Goal: Information Seeking & Learning: Learn about a topic

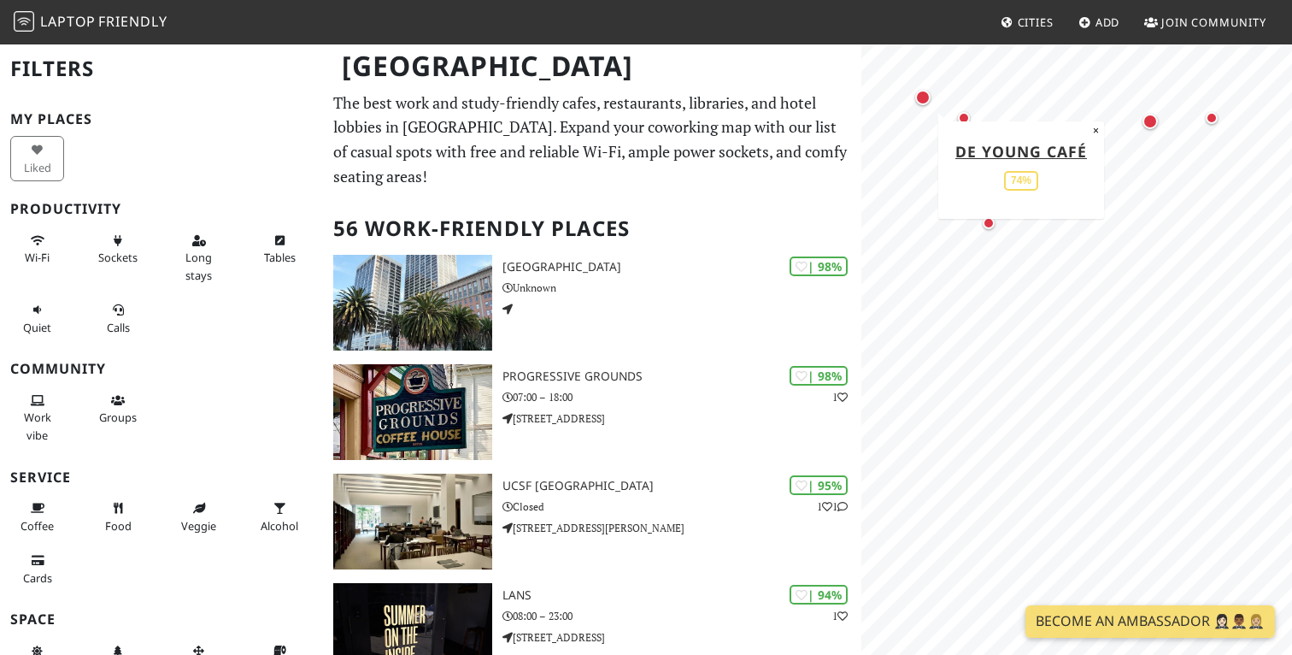
click at [926, 96] on div "Map marker" at bounding box center [923, 97] width 15 height 15
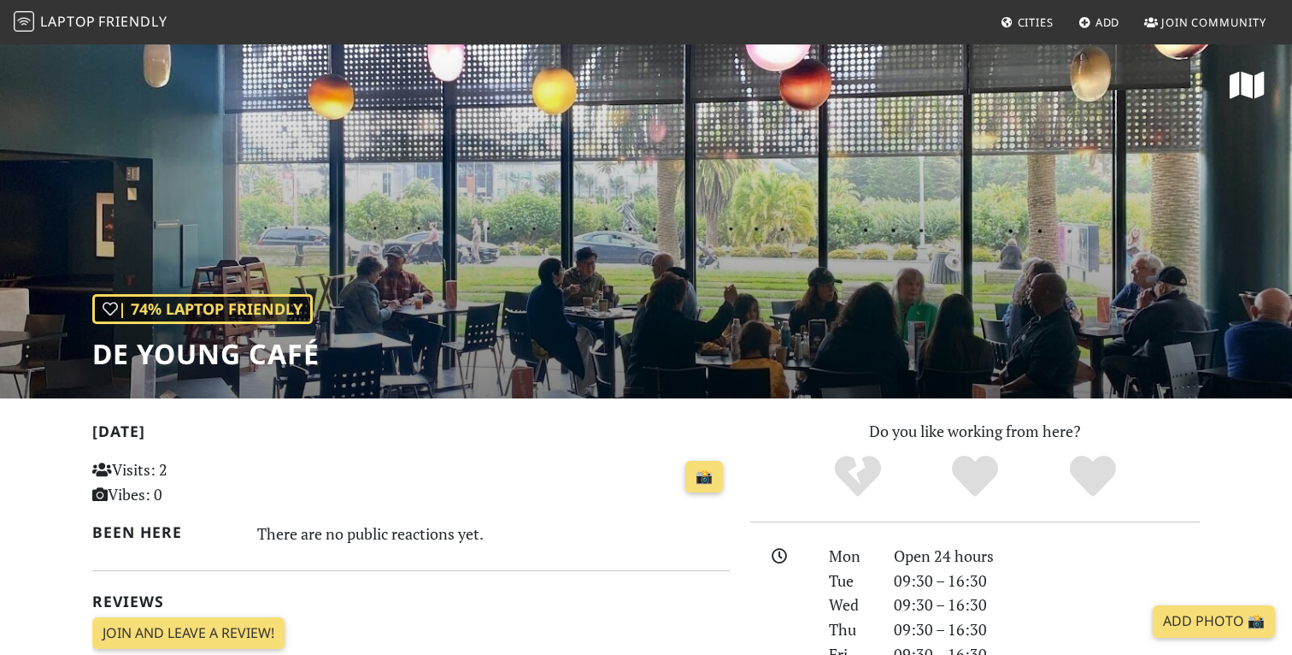
click at [763, 297] on div "| 74% Laptop Friendly de Young Café" at bounding box center [646, 221] width 1292 height 356
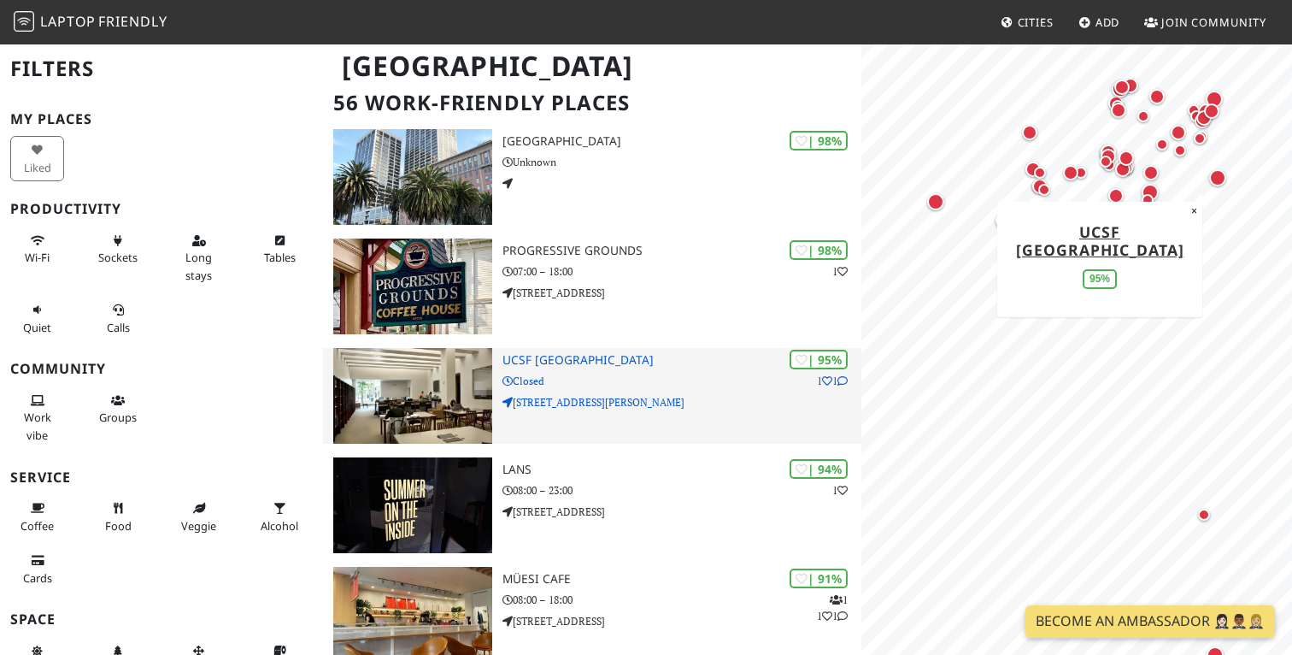
scroll to position [127, 0]
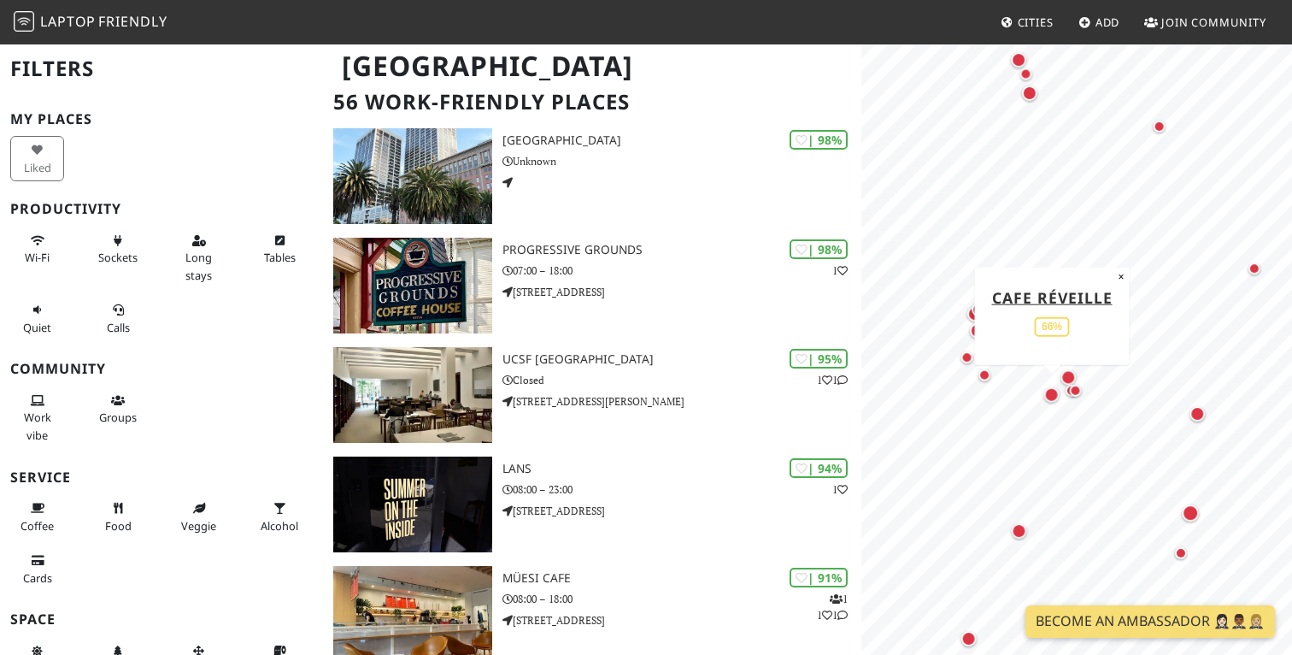
drag, startPoint x: 1186, startPoint y: 252, endPoint x: 1060, endPoint y: 392, distance: 187.6
click at [1060, 392] on div "Map marker" at bounding box center [1052, 394] width 22 height 22
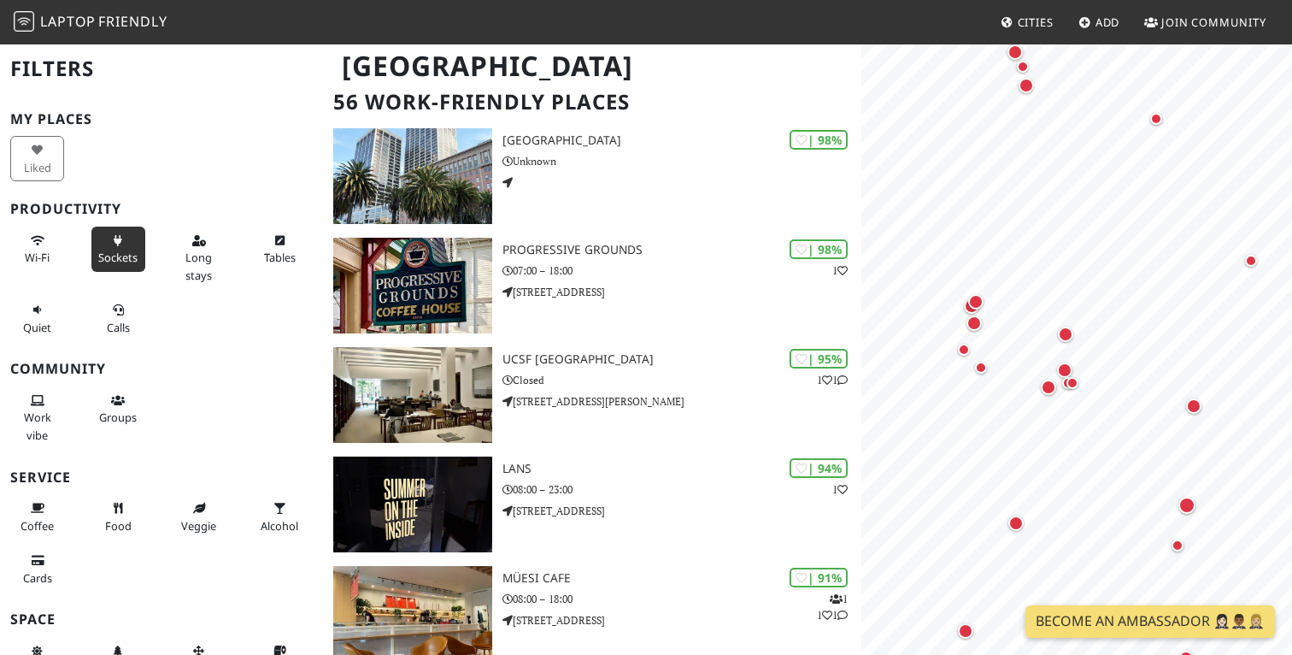
click at [119, 254] on span "Sockets" at bounding box center [117, 257] width 39 height 15
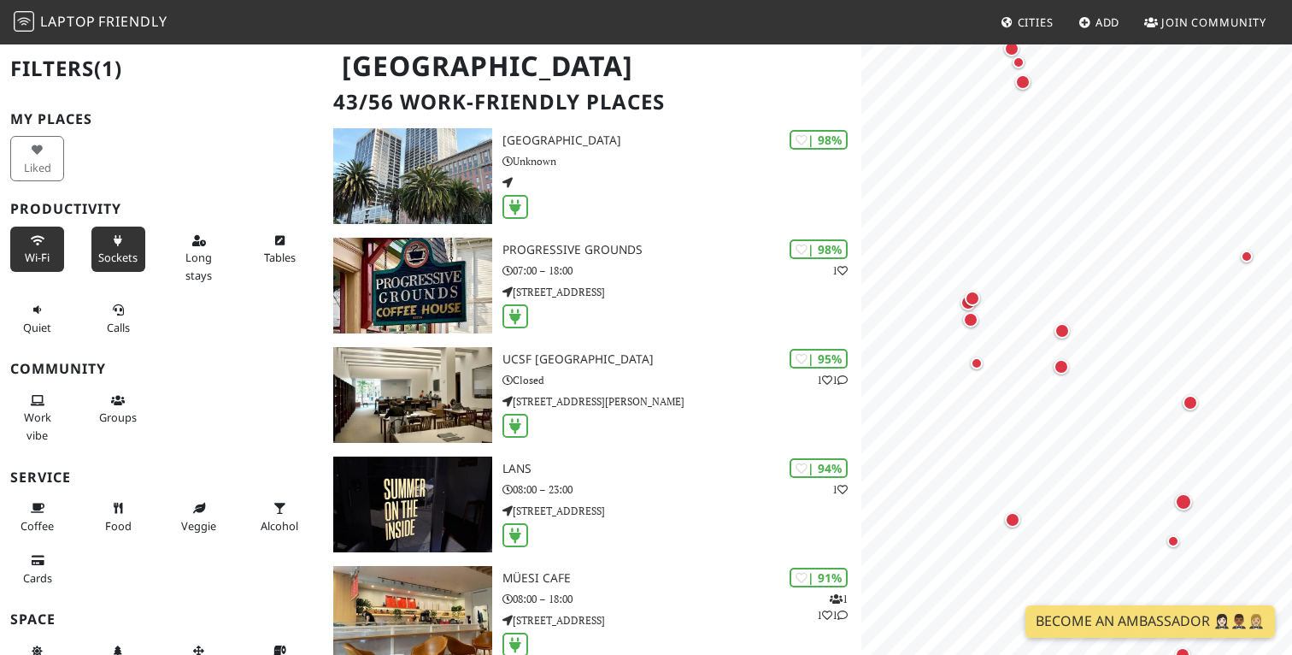
click at [56, 255] on button "Wi-Fi" at bounding box center [37, 249] width 54 height 45
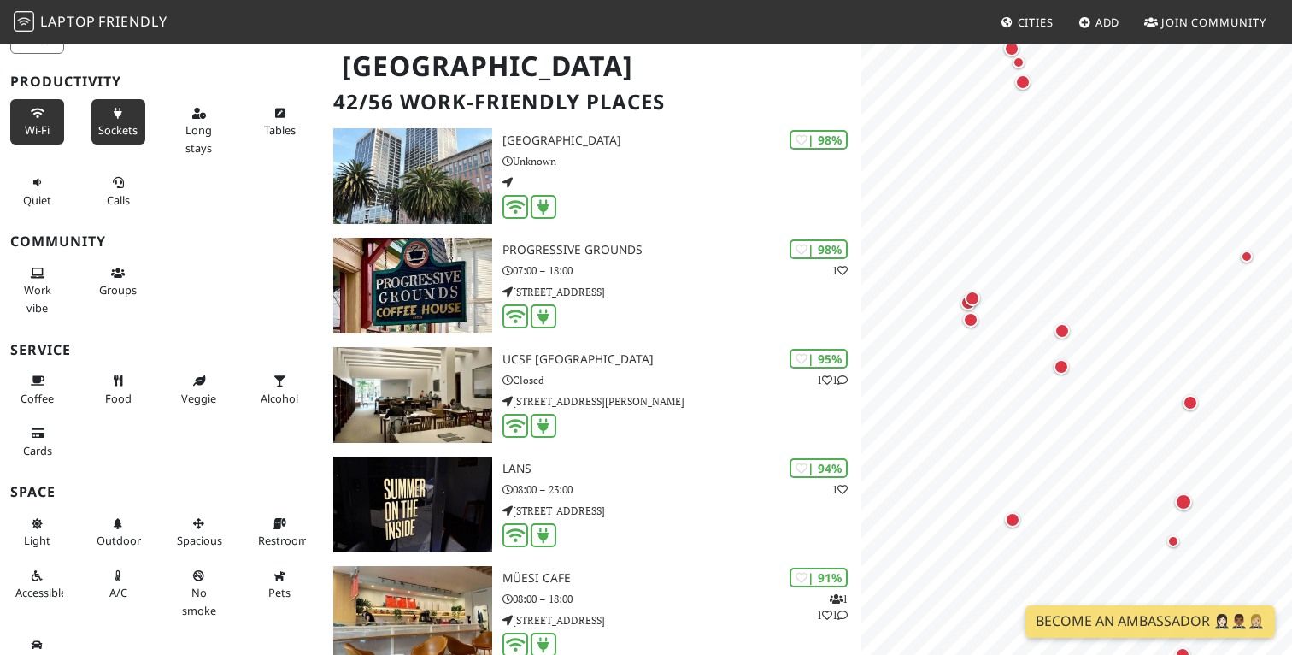
scroll to position [152, 0]
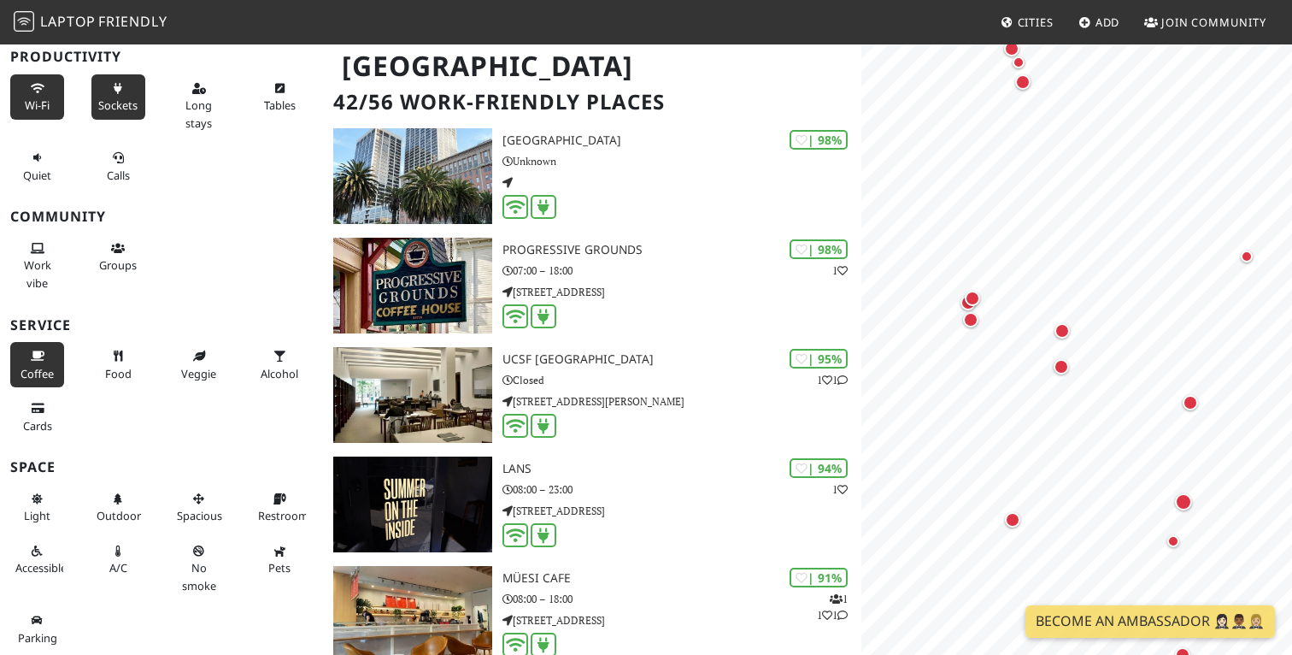
click at [39, 371] on span "Coffee" at bounding box center [37, 373] width 33 height 15
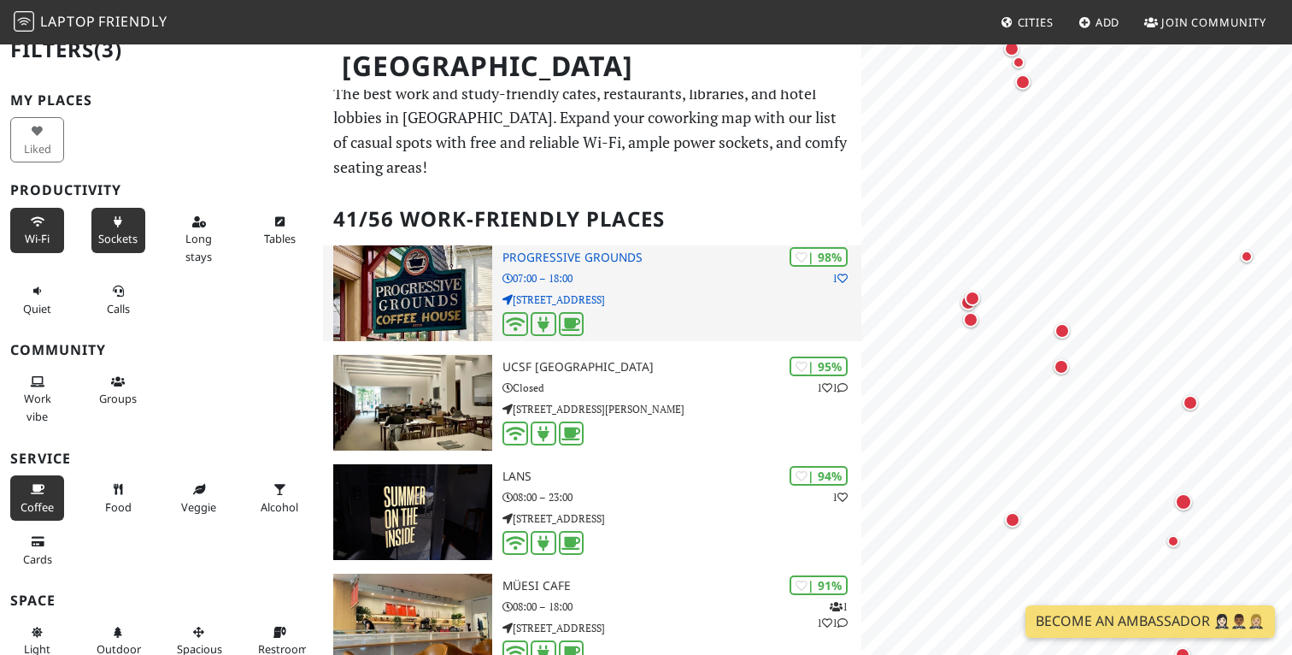
scroll to position [13, 0]
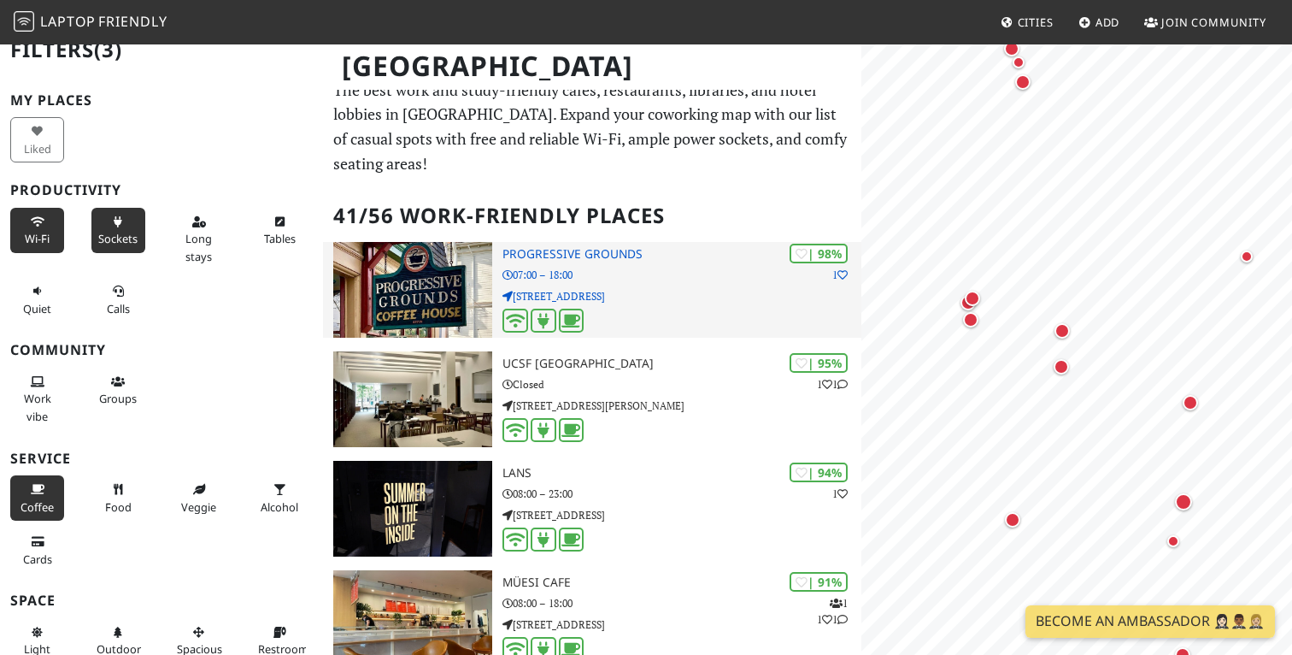
click at [513, 292] on p "400 Cortland Ave" at bounding box center [682, 296] width 359 height 16
click at [462, 276] on img at bounding box center [412, 290] width 159 height 96
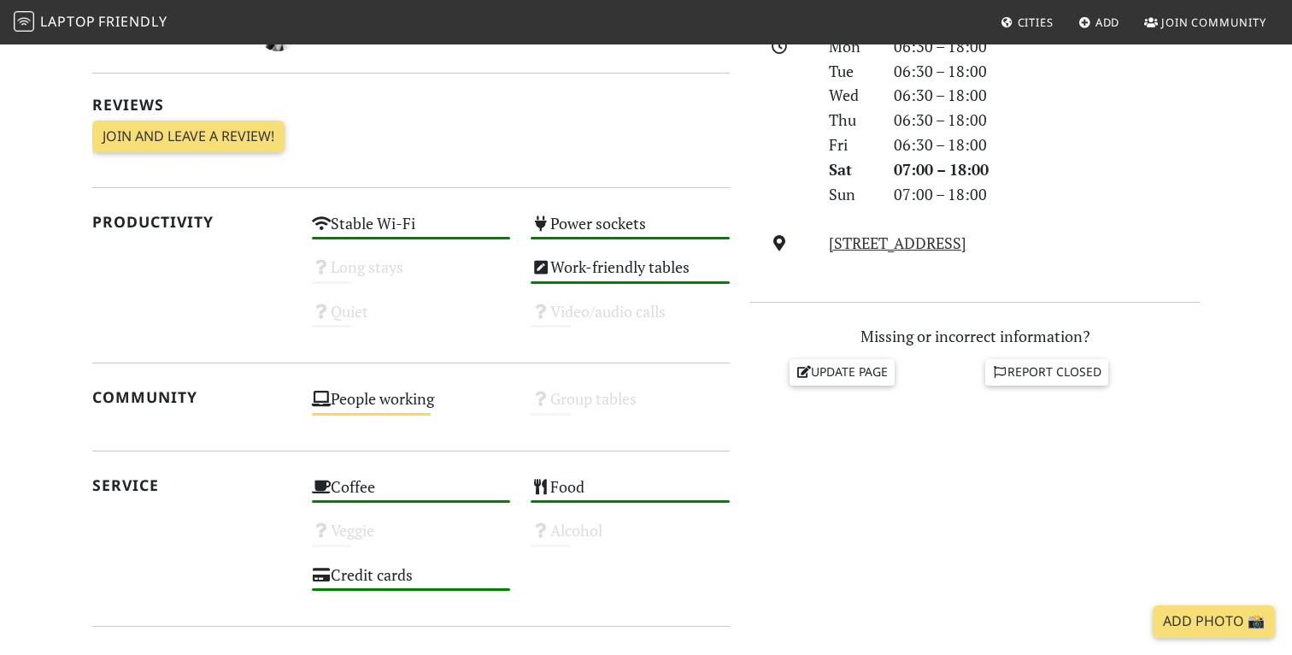
scroll to position [324, 0]
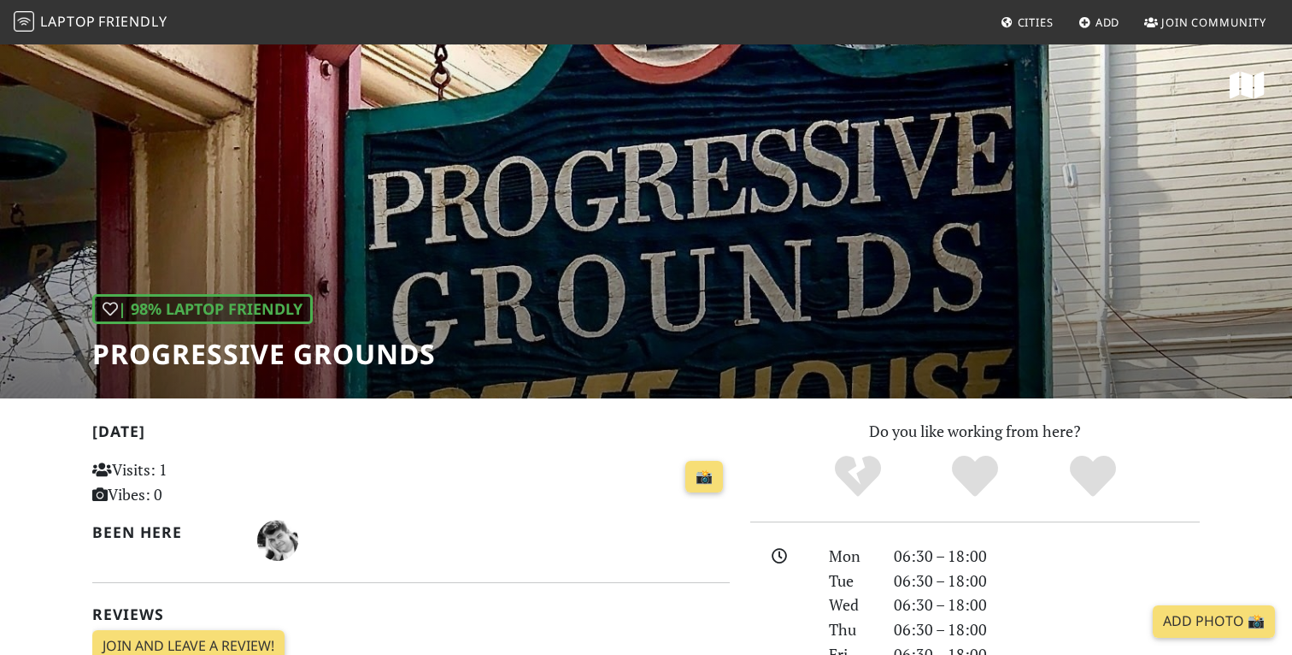
click at [75, 18] on span "Laptop" at bounding box center [68, 21] width 56 height 19
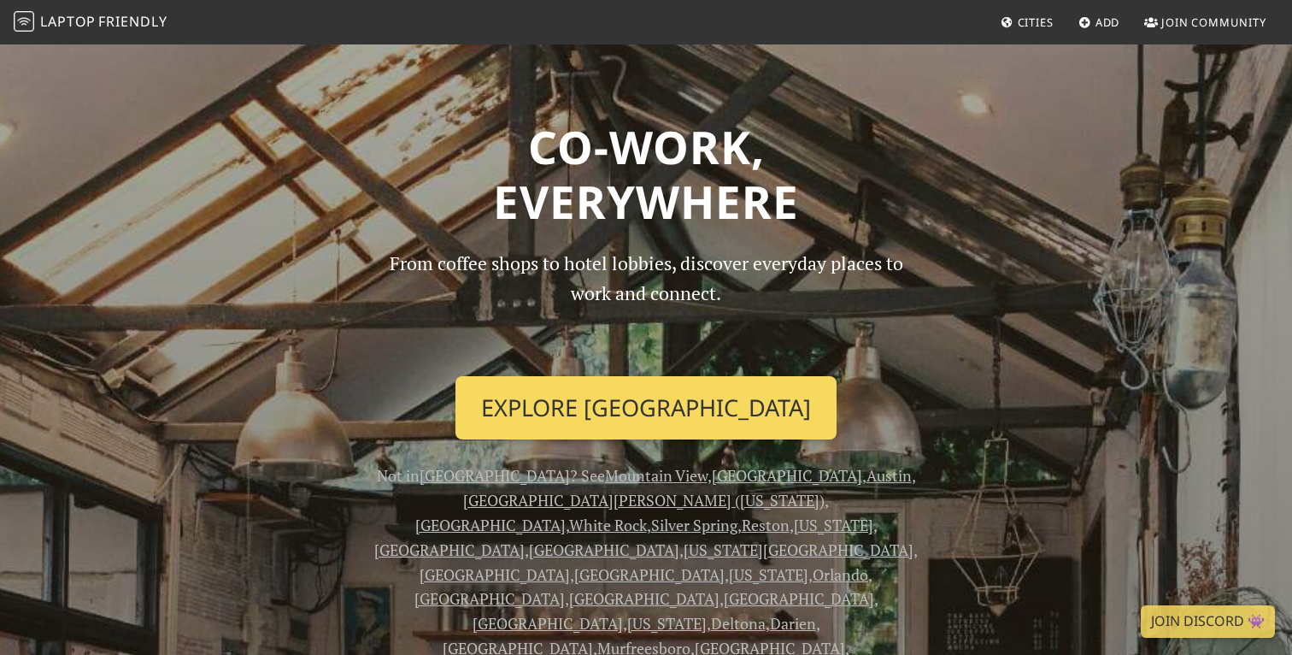
click at [612, 399] on link "Explore San Francisco" at bounding box center [646, 407] width 381 height 63
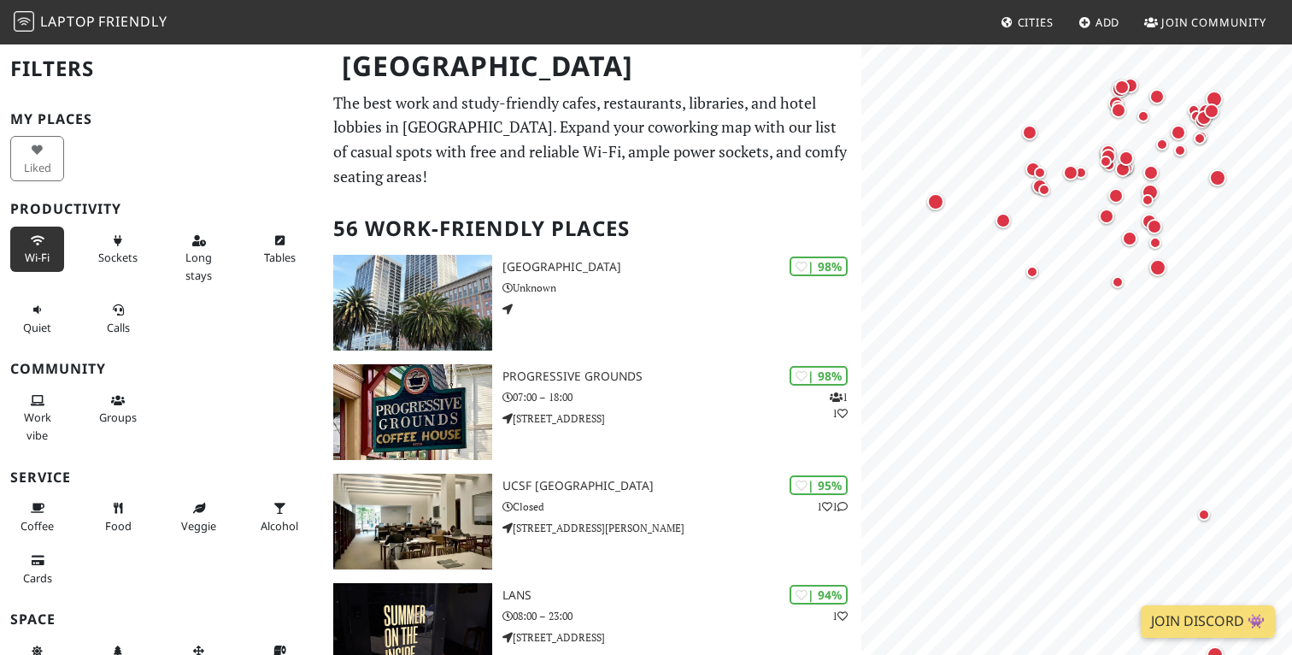
click at [48, 250] on span "Wi-Fi" at bounding box center [37, 257] width 25 height 15
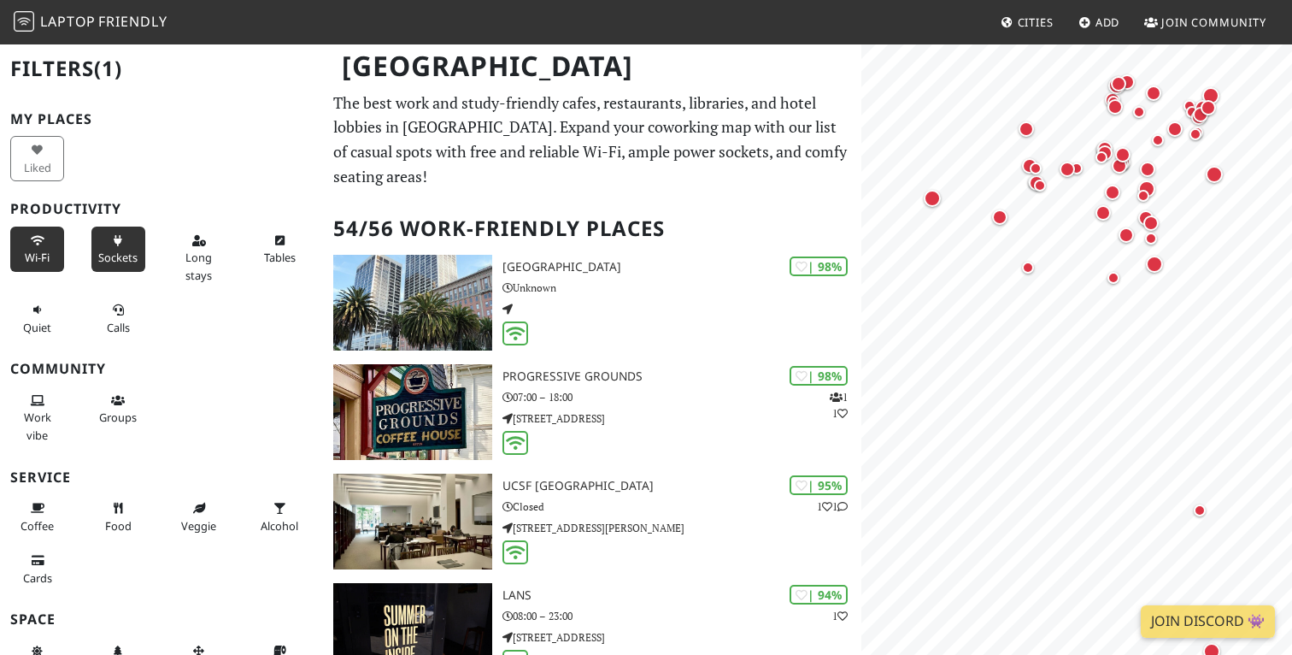
click at [101, 250] on span "Sockets" at bounding box center [117, 257] width 39 height 15
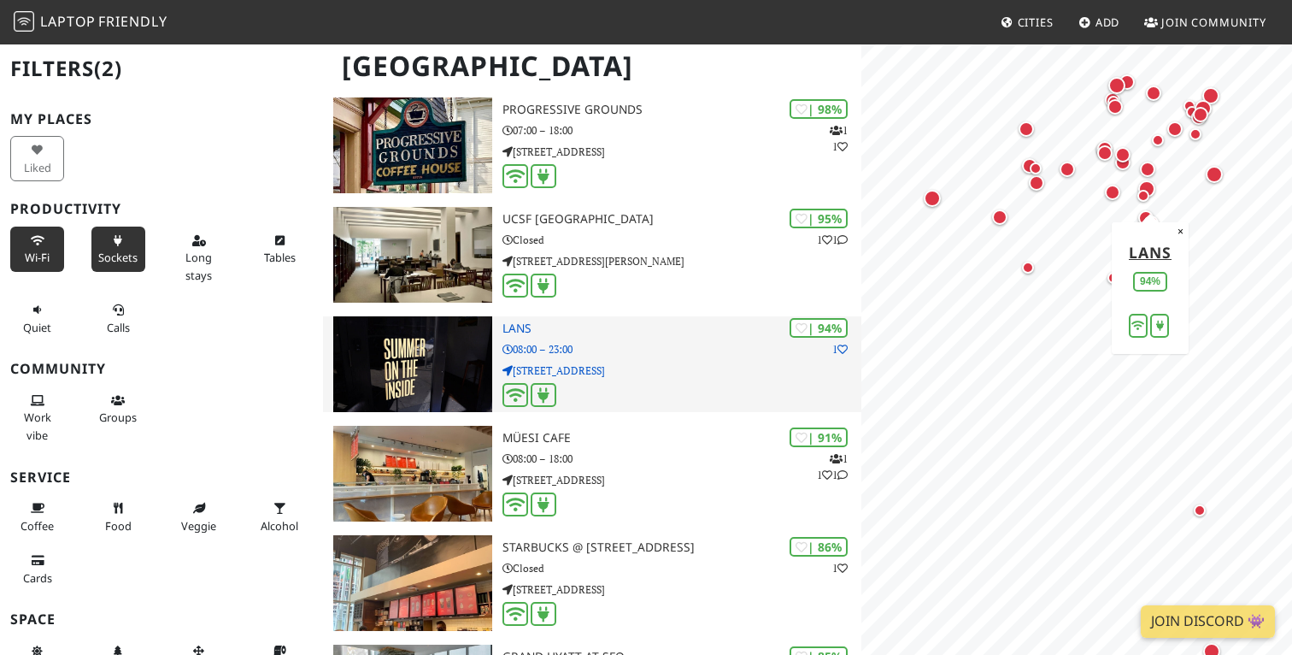
scroll to position [281, 0]
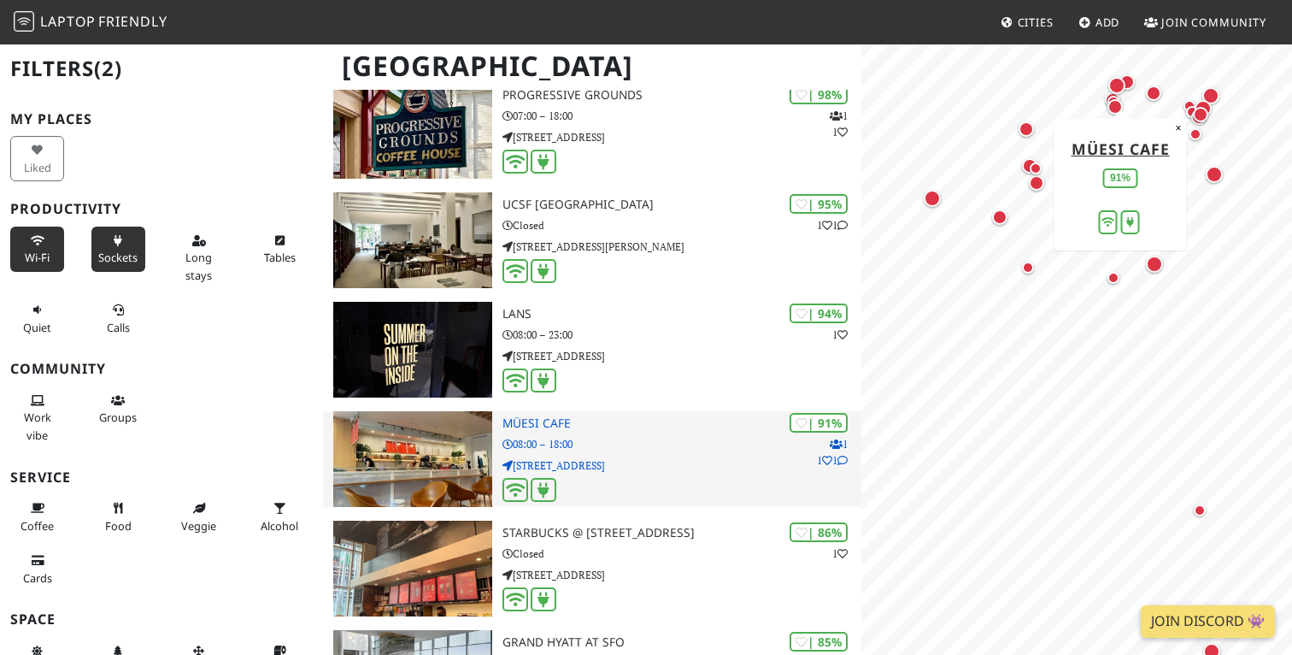
click at [398, 456] on img at bounding box center [412, 459] width 159 height 96
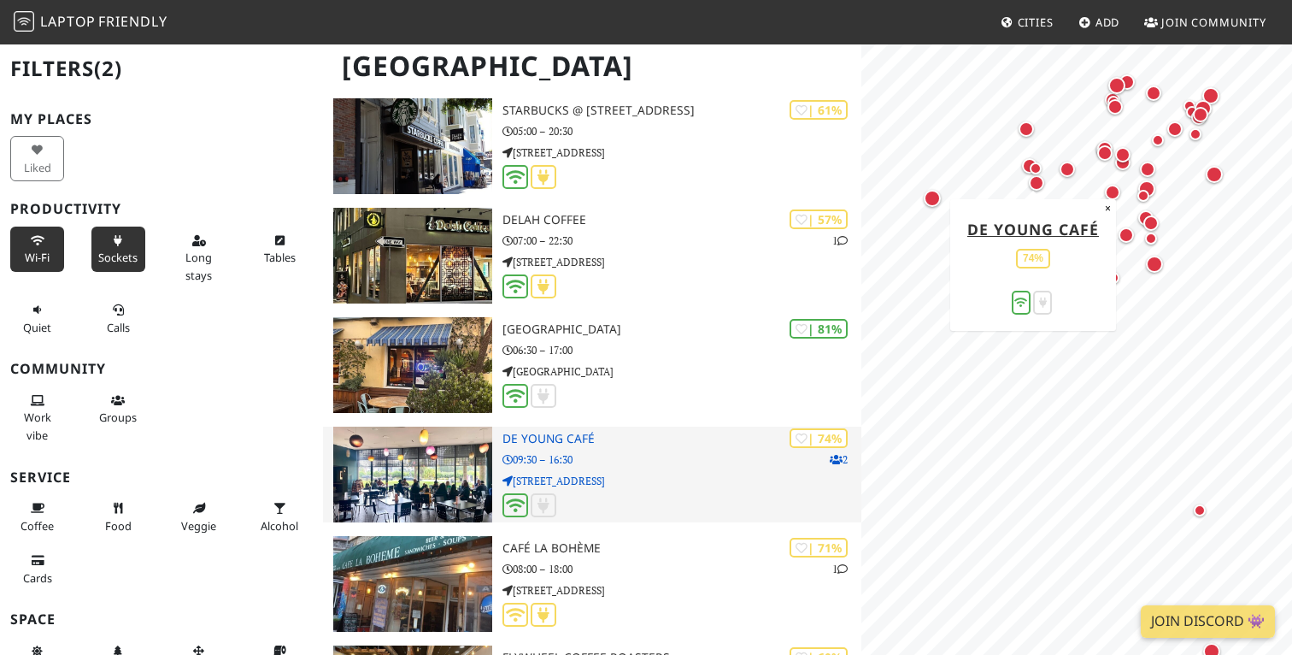
scroll to position [2579, 0]
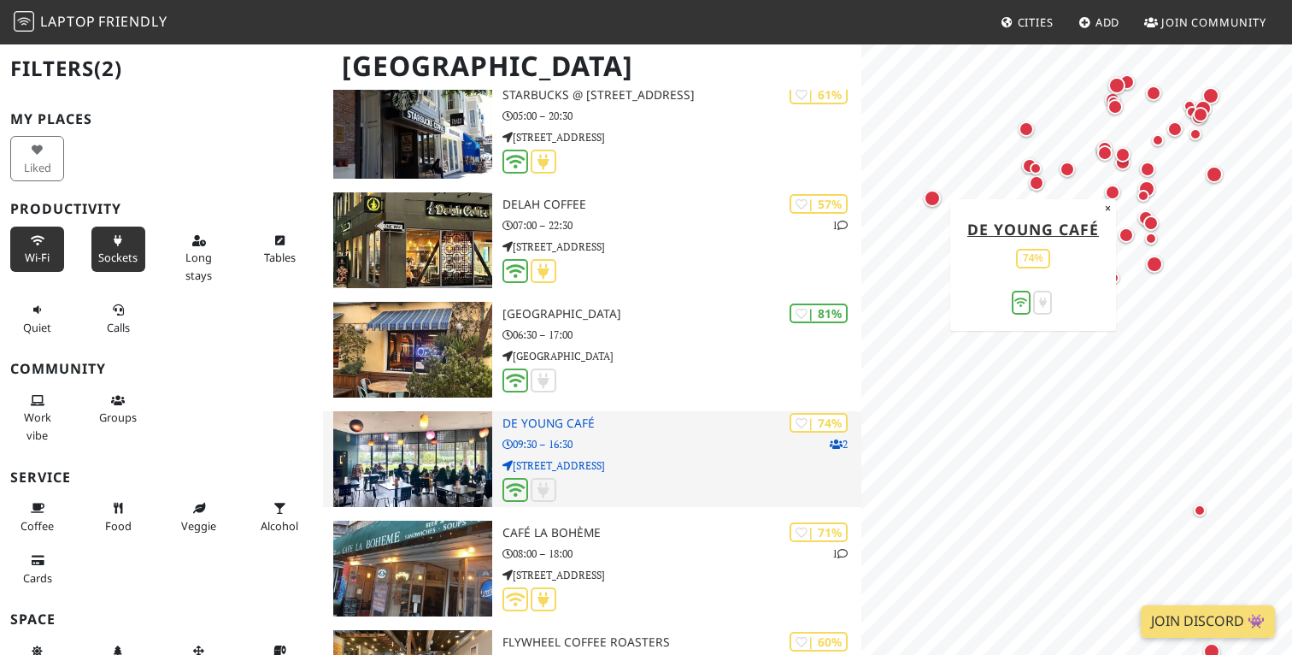
click at [459, 452] on img at bounding box center [412, 459] width 159 height 96
